Goal: Entertainment & Leisure: Consume media (video, audio)

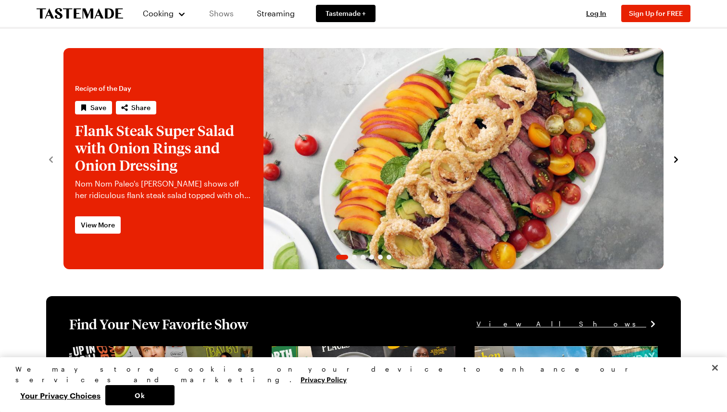
click at [215, 16] on link "Shows" at bounding box center [222, 13] width 44 height 27
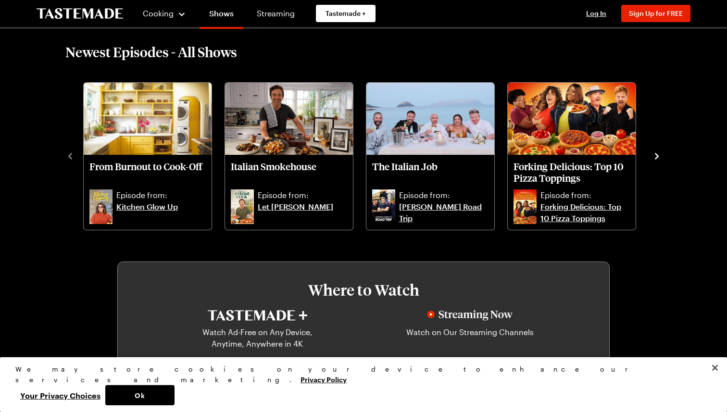
scroll to position [309, 0]
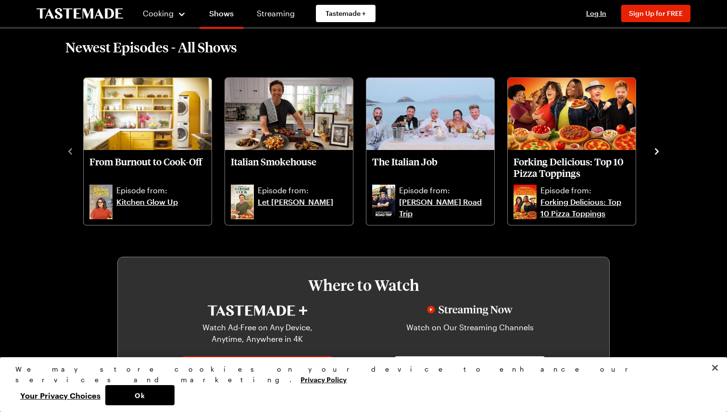
click at [658, 150] on icon "navigate to next item" at bounding box center [657, 152] width 10 height 10
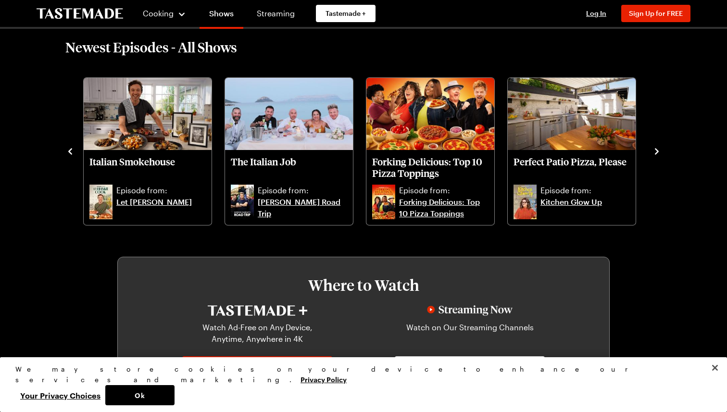
click at [658, 151] on icon "navigate to next item" at bounding box center [657, 152] width 10 height 10
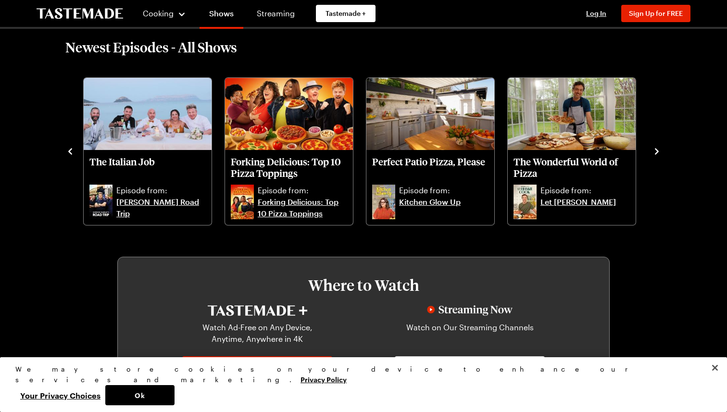
click at [658, 151] on icon "navigate to next item" at bounding box center [657, 151] width 4 height 6
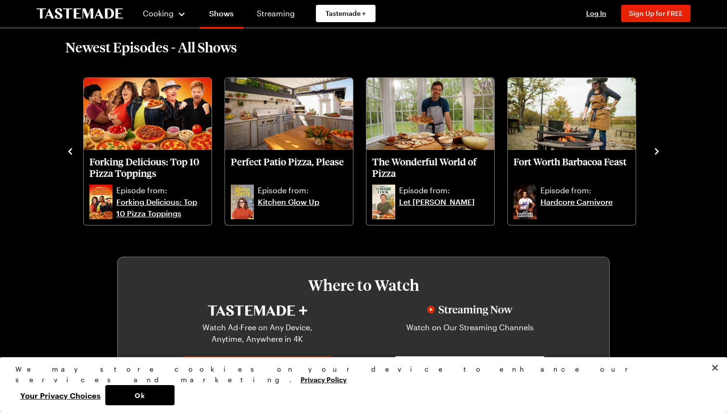
click at [658, 152] on icon "navigate to next item" at bounding box center [657, 152] width 10 height 10
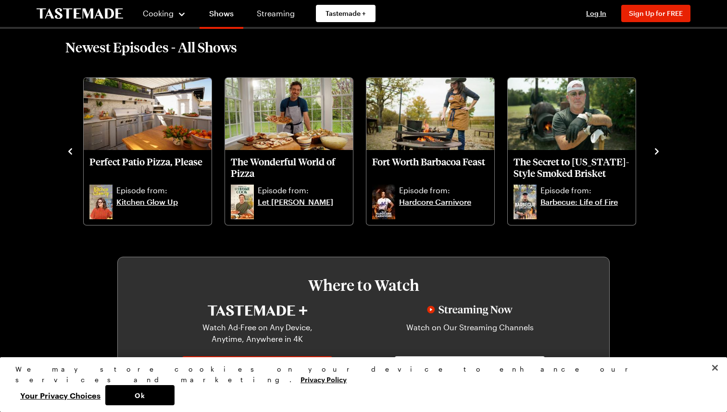
click at [658, 152] on icon "navigate to next item" at bounding box center [657, 152] width 10 height 10
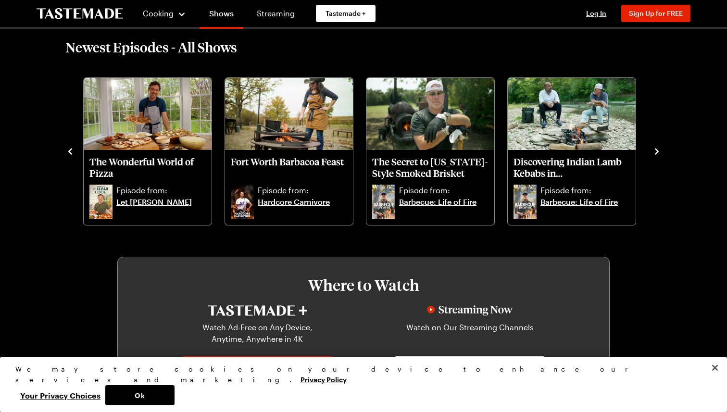
click at [658, 152] on icon "navigate to next item" at bounding box center [657, 152] width 10 height 10
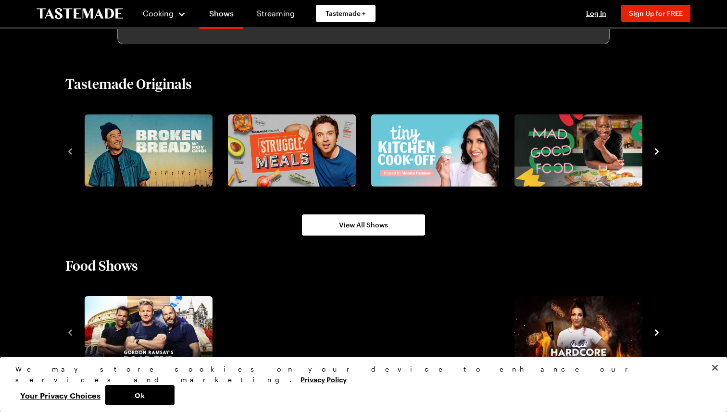
scroll to position [662, 0]
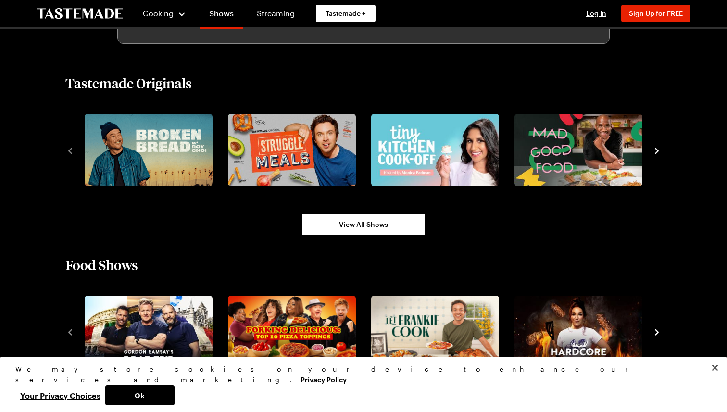
click at [658, 152] on icon "navigate to next item" at bounding box center [657, 151] width 10 height 10
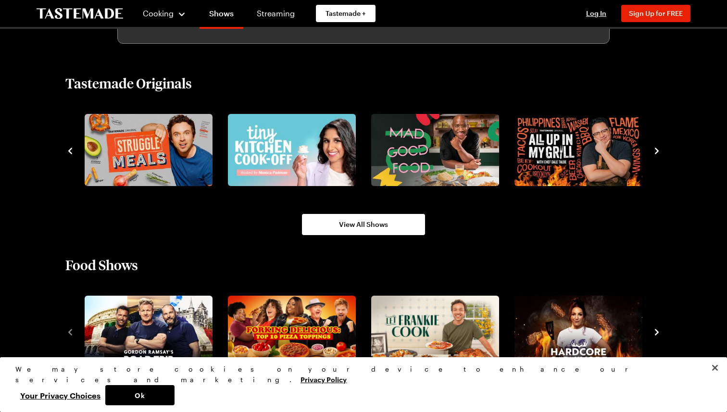
click at [658, 153] on icon "navigate to next item" at bounding box center [657, 151] width 10 height 10
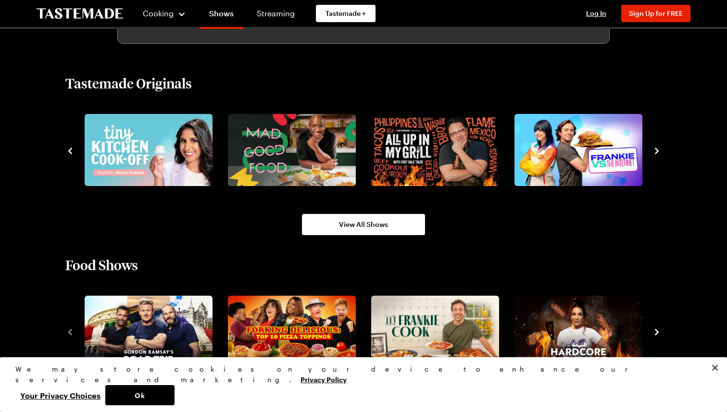
click at [658, 153] on icon "navigate to next item" at bounding box center [657, 151] width 10 height 10
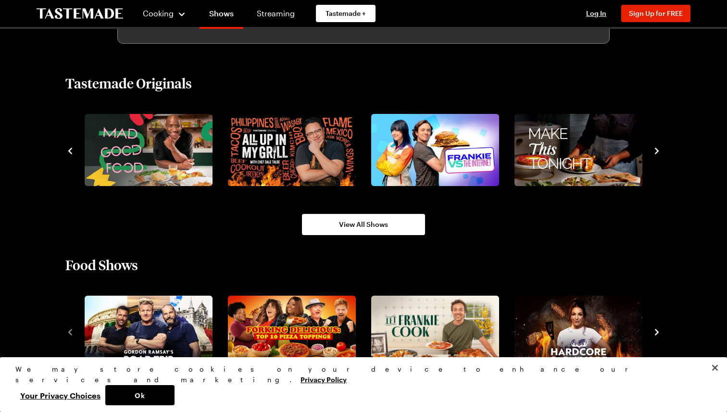
click at [658, 153] on icon "navigate to next item" at bounding box center [657, 151] width 10 height 10
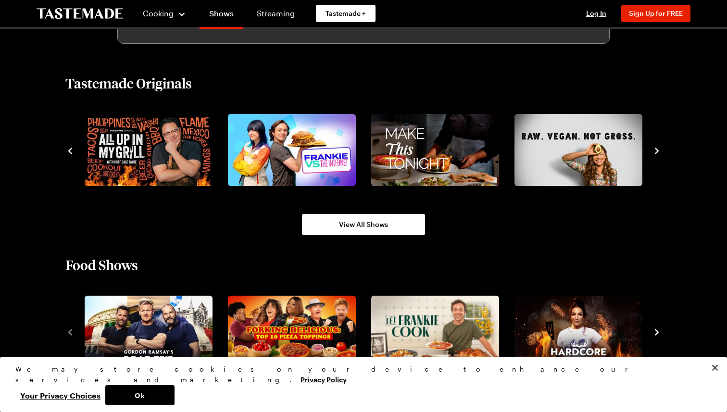
click at [657, 152] on icon "navigate to next item" at bounding box center [657, 151] width 10 height 10
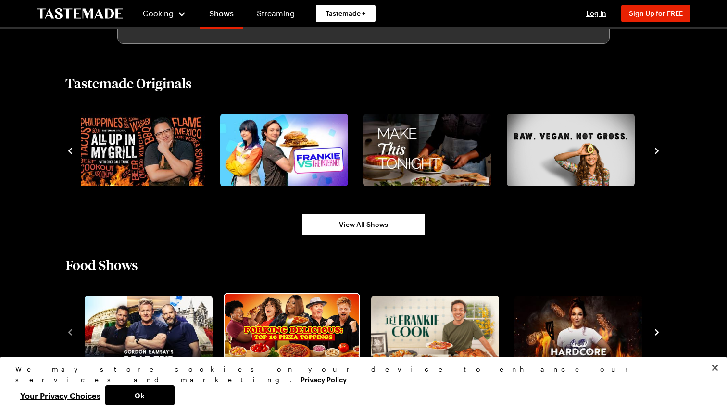
click at [258, 303] on img "2 / 10" at bounding box center [292, 331] width 134 height 75
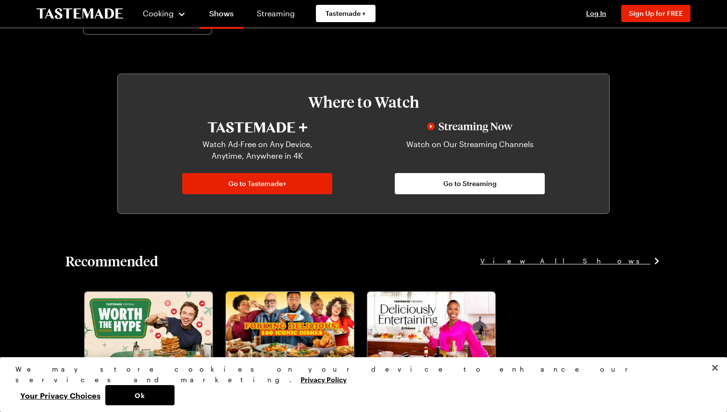
scroll to position [642, 0]
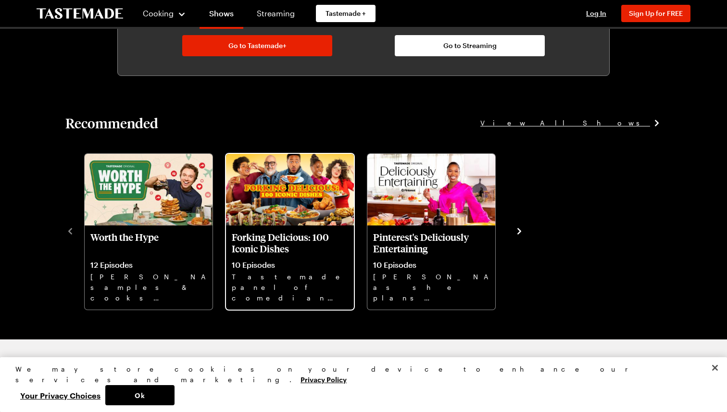
click at [331, 243] on p "Forking Delicious: 100 Iconic Dishes" at bounding box center [290, 242] width 116 height 23
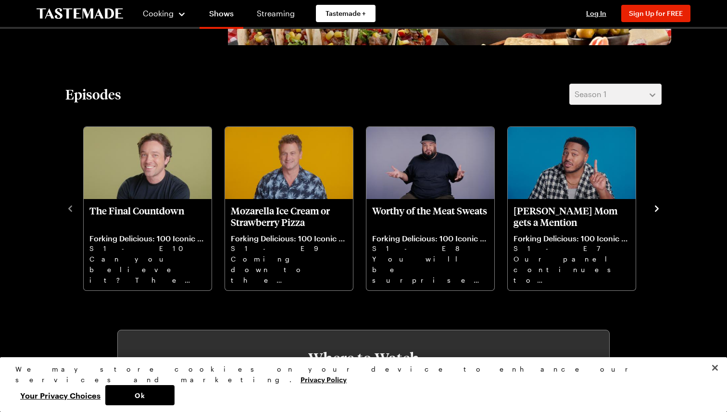
scroll to position [265, 0]
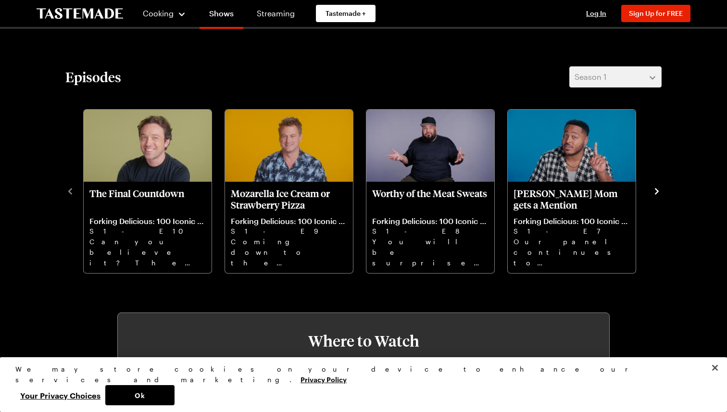
click at [652, 187] on icon "navigate to next item" at bounding box center [657, 192] width 10 height 10
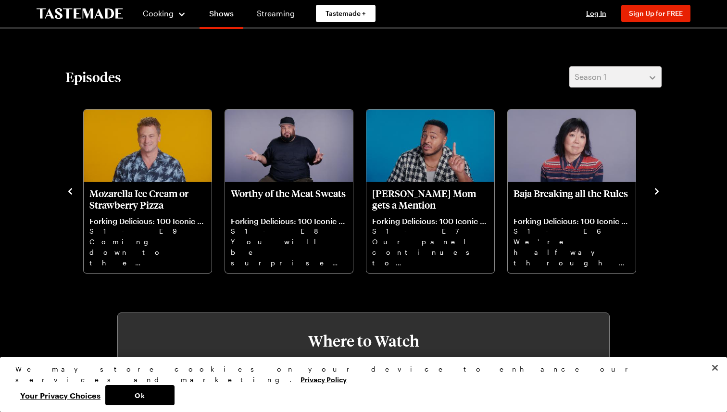
click at [652, 187] on icon "navigate to next item" at bounding box center [657, 192] width 10 height 10
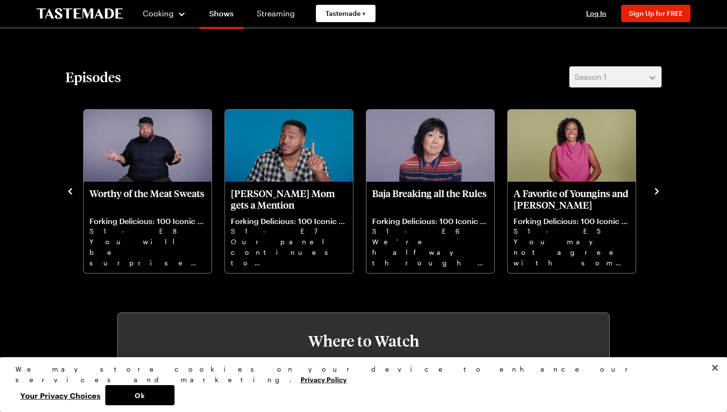
click at [652, 187] on icon "navigate to next item" at bounding box center [657, 192] width 10 height 10
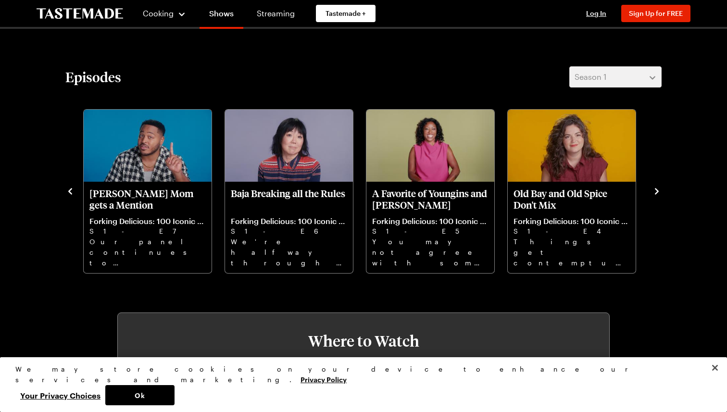
click at [652, 187] on icon "navigate to next item" at bounding box center [657, 192] width 10 height 10
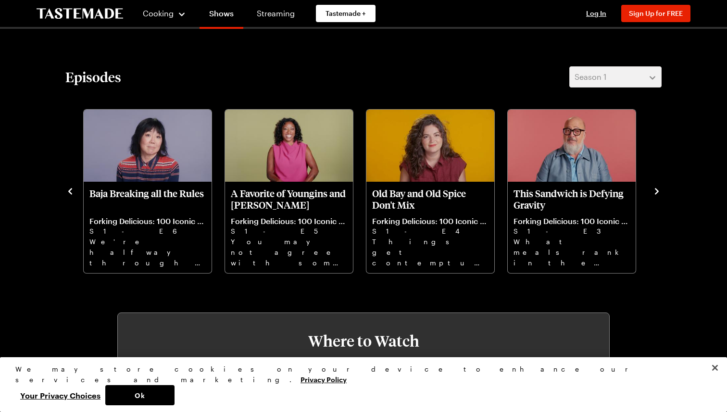
click at [651, 187] on div "The Final Countdown Forking Delicious: 100 Iconic Dishes S1 - E10 Can you belie…" at bounding box center [363, 190] width 596 height 167
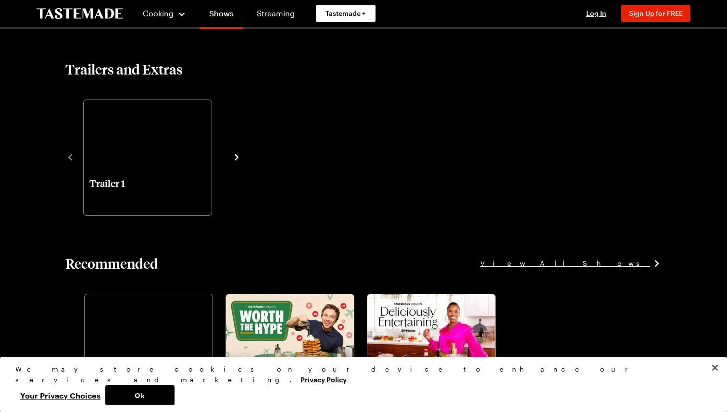
scroll to position [1313, 0]
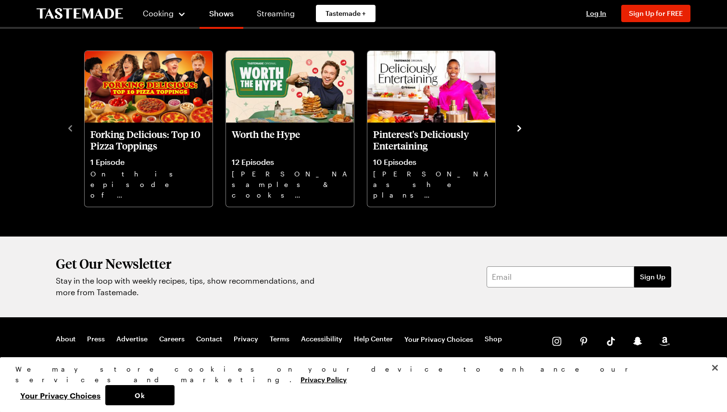
click at [517, 126] on icon "navigate to next item" at bounding box center [519, 129] width 10 height 10
click at [518, 126] on icon "navigate to next item" at bounding box center [519, 128] width 4 height 6
